Goal: Task Accomplishment & Management: Use online tool/utility

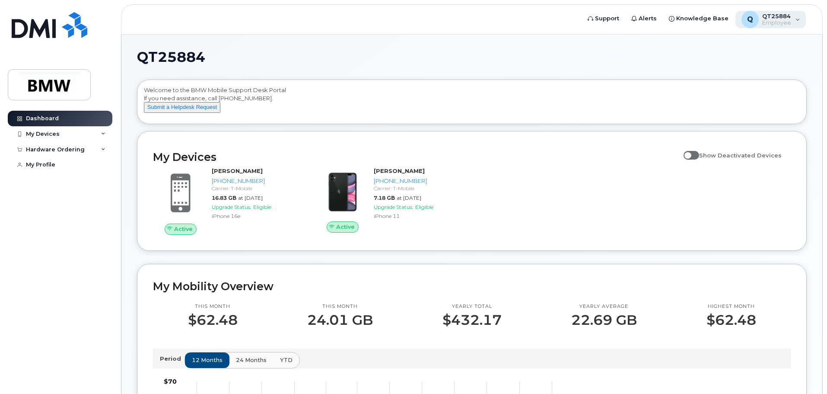
click at [798, 20] on div "Q QT25884 Employee" at bounding box center [770, 19] width 71 height 17
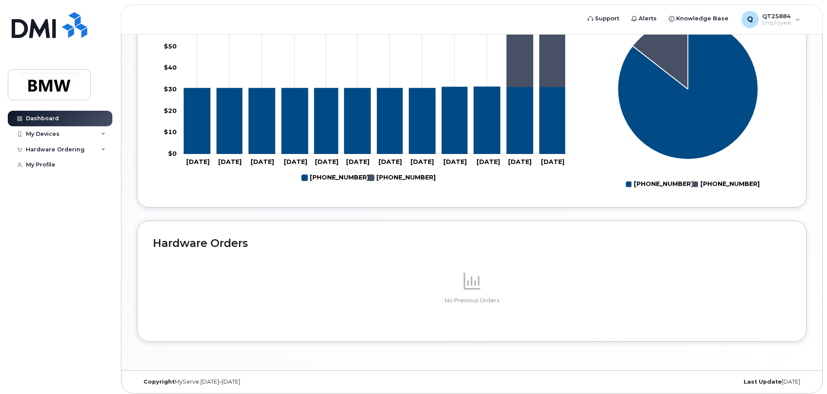
scroll to position [390, 0]
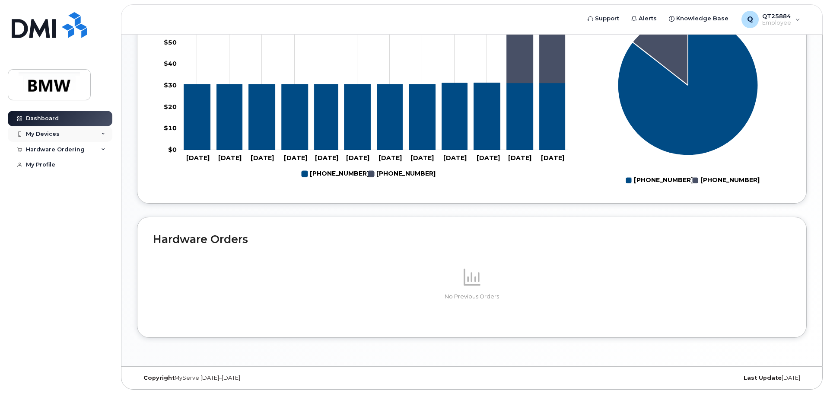
click at [38, 134] on div "My Devices" at bounding box center [43, 133] width 34 height 7
click at [57, 239] on div "Hardware Ordering" at bounding box center [55, 235] width 59 height 7
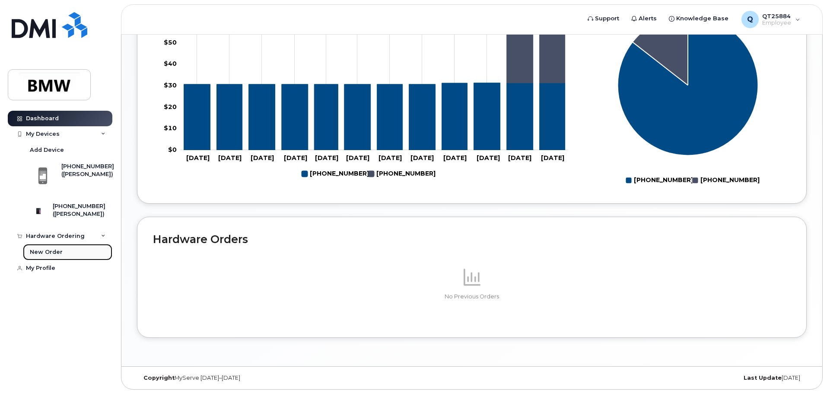
click at [48, 256] on div "New Order" at bounding box center [46, 252] width 33 height 8
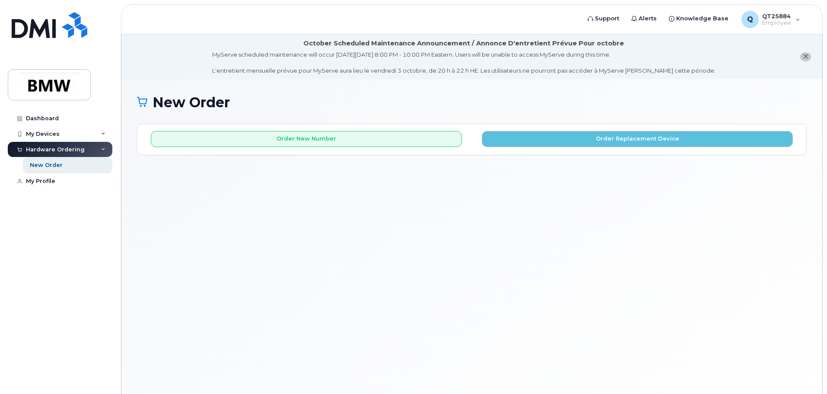
click at [102, 49] on div "Dashboard My Devices Add Device [PHONE_NUMBER] ([PERSON_NAME]) [PHONE_NUMBER] (…" at bounding box center [58, 197] width 117 height 394
